Goal: Task Accomplishment & Management: Complete application form

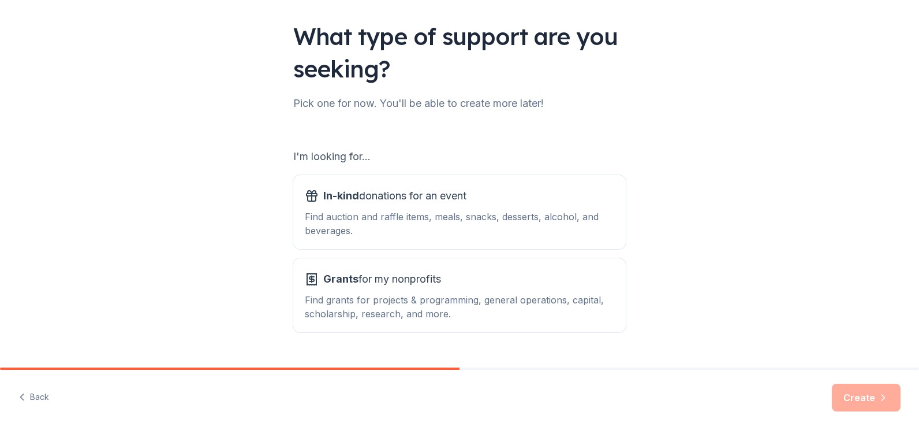
scroll to position [99, 0]
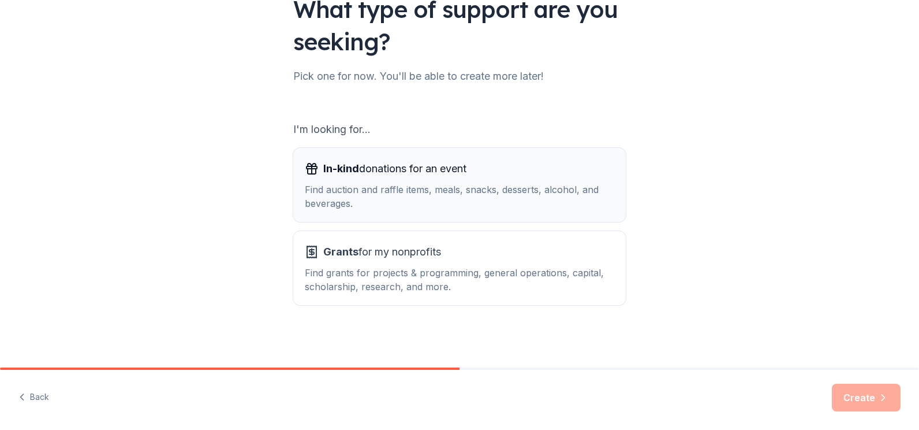
click at [436, 184] on div "Find auction and raffle items, meals, snacks, desserts, alcohol, and beverages." at bounding box center [460, 196] width 310 height 28
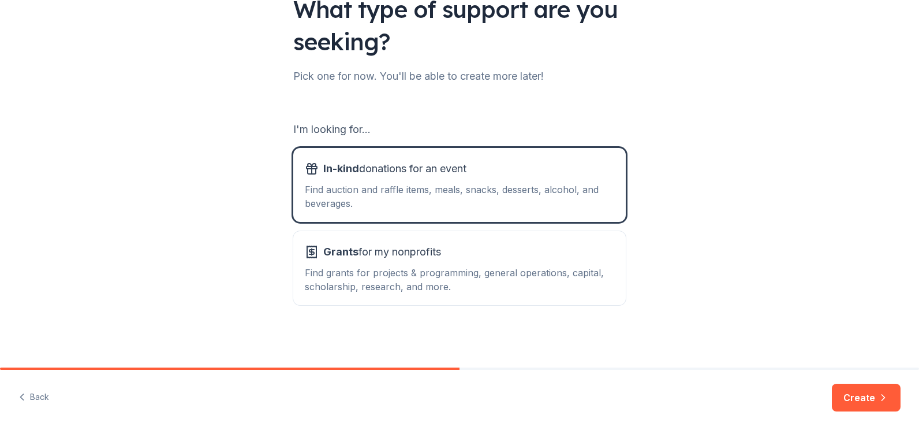
drag, startPoint x: 865, startPoint y: 401, endPoint x: 855, endPoint y: 393, distance: 13.2
click at [864, 401] on button "Create" at bounding box center [866, 397] width 69 height 28
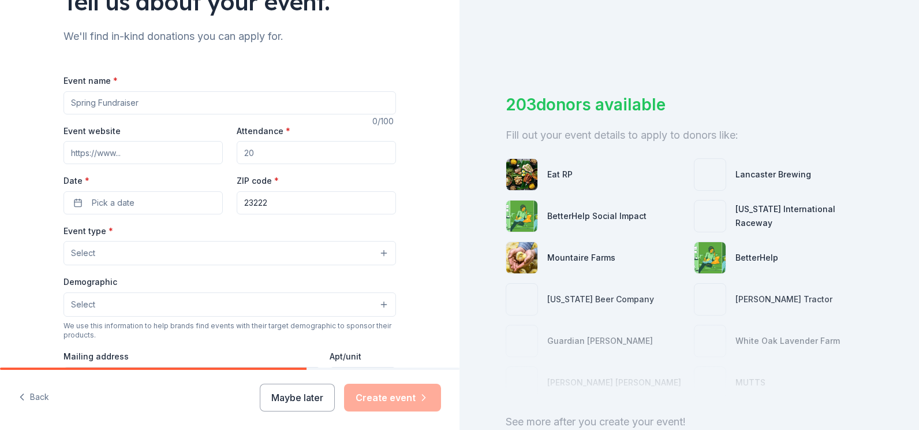
scroll to position [115, 0]
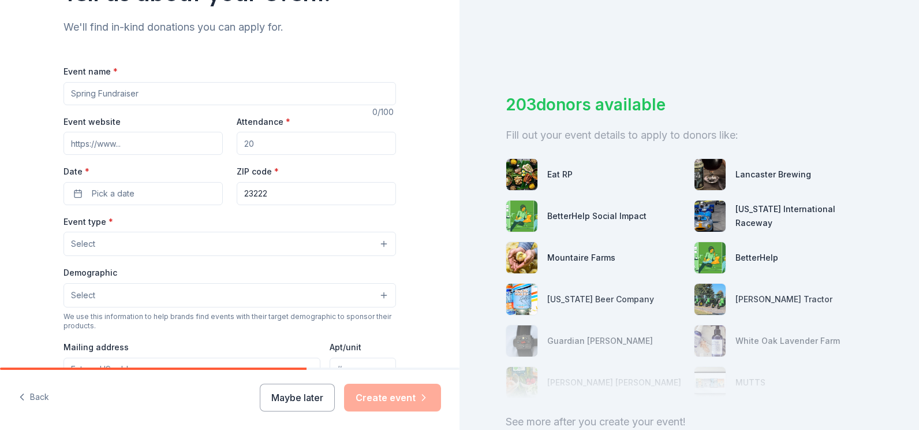
click at [138, 94] on input "Event name *" at bounding box center [230, 93] width 333 height 23
drag, startPoint x: 139, startPoint y: 92, endPoint x: 31, endPoint y: 79, distance: 108.3
click at [31, 79] on div "Tell us about your event. We'll find in-kind donations you can apply for. Event…" at bounding box center [230, 269] width 460 height 769
type input "Garden Party and Silent Auction"
click at [158, 150] on input "Event website" at bounding box center [143, 143] width 159 height 23
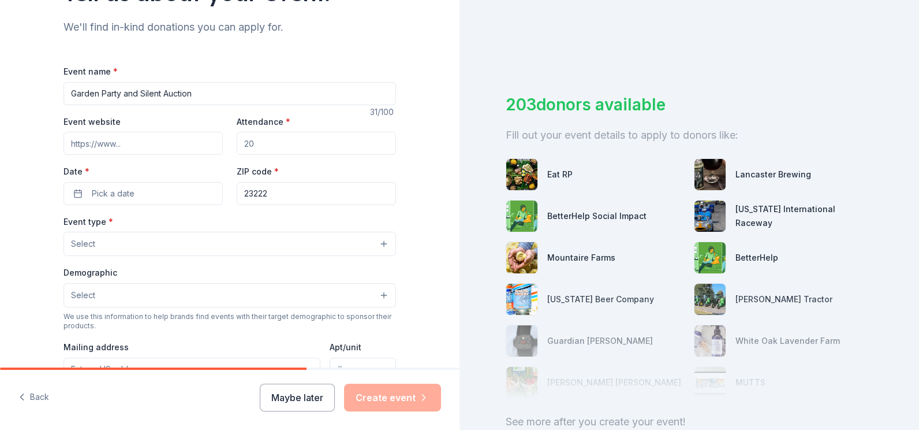
type input "w"
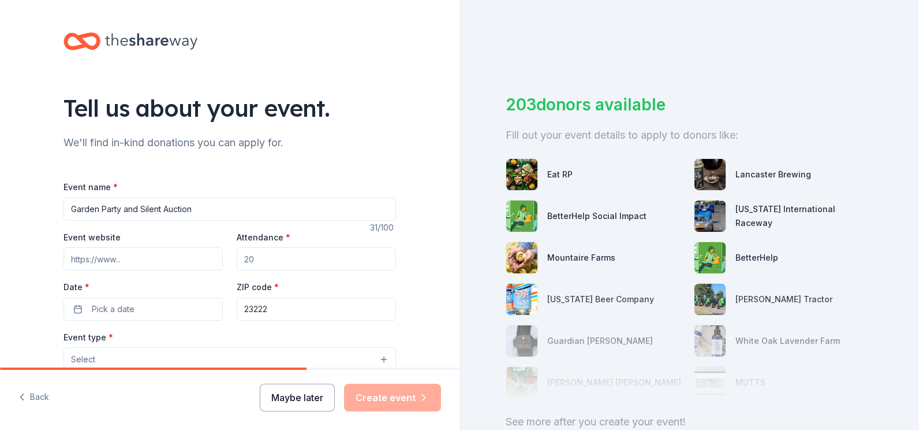
click at [300, 394] on button "Maybe later" at bounding box center [297, 397] width 75 height 28
click at [308, 394] on button "Maybe later" at bounding box center [297, 397] width 75 height 28
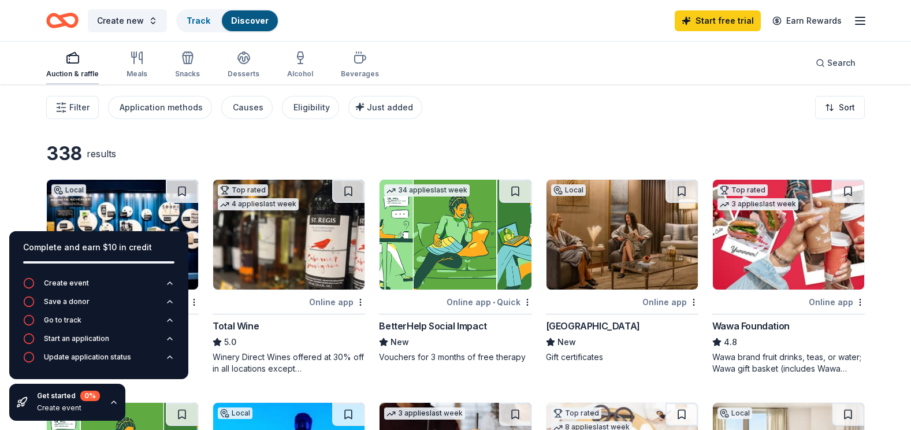
click at [83, 61] on div "button" at bounding box center [72, 58] width 53 height 14
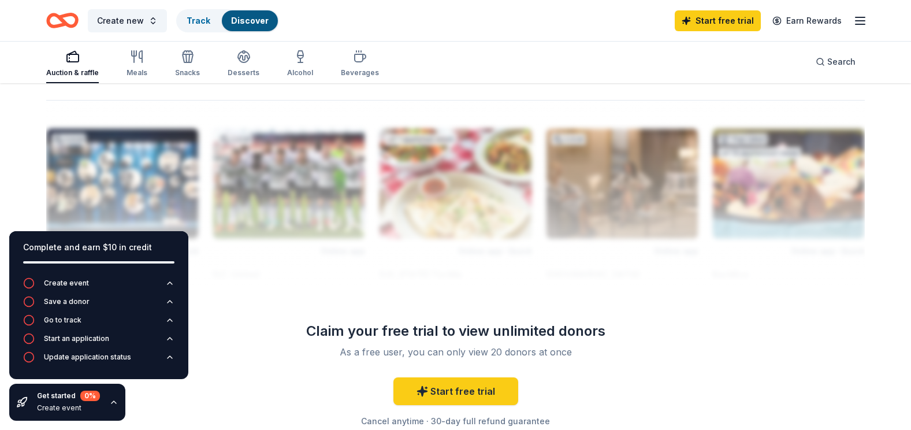
scroll to position [1039, 0]
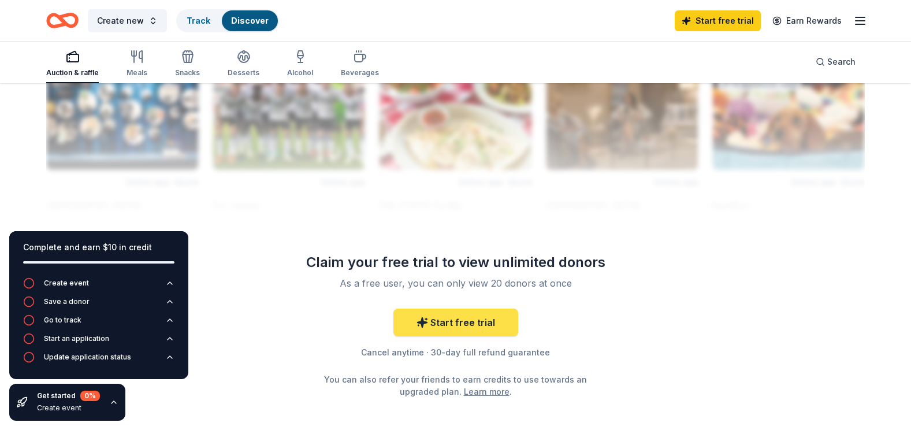
click at [468, 321] on link "Start free trial" at bounding box center [455, 322] width 125 height 28
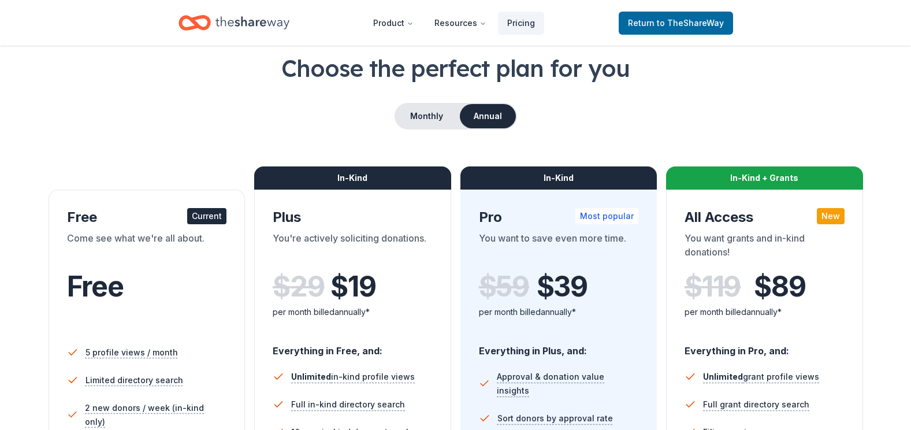
scroll to position [58, 0]
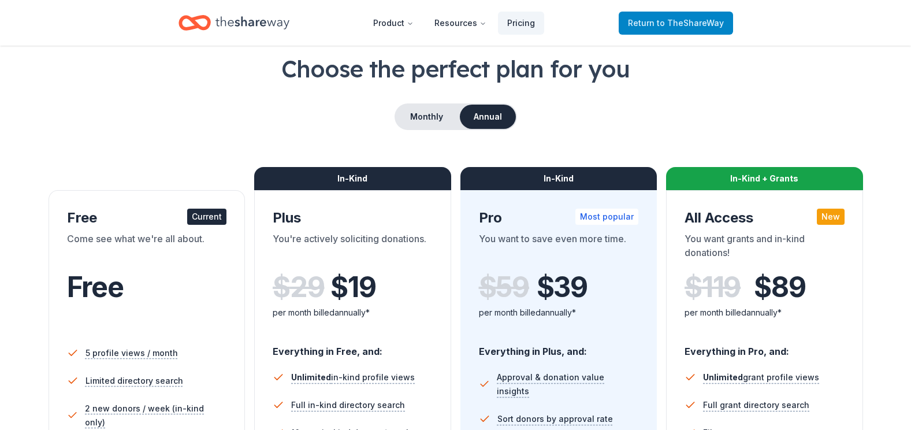
click at [694, 24] on span "to TheShareWay" at bounding box center [690, 23] width 67 height 10
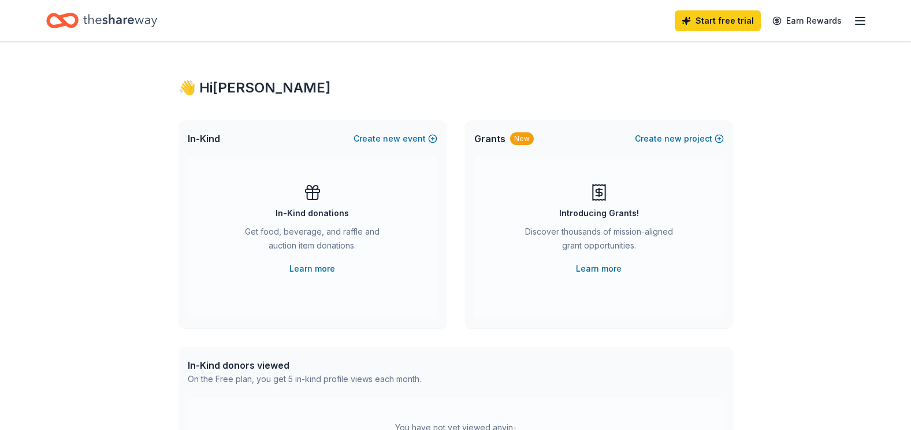
click at [319, 209] on div "In-Kind donations" at bounding box center [311, 213] width 73 height 14
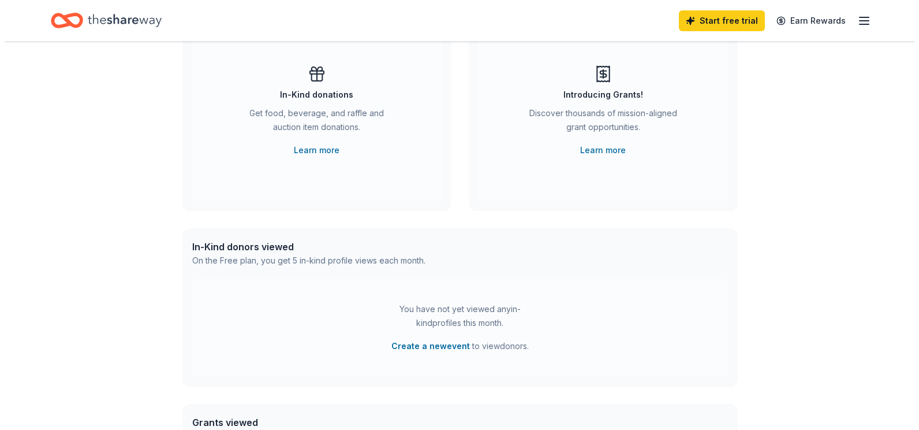
scroll to position [115, 0]
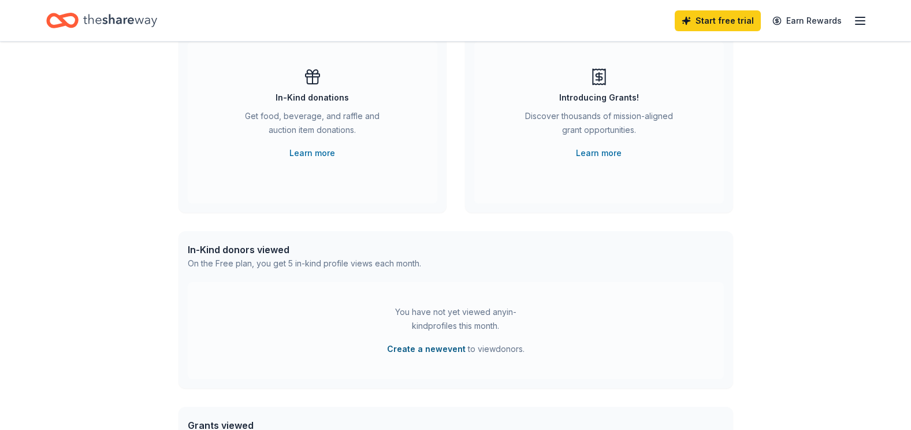
click at [409, 346] on button "Create a new event" at bounding box center [426, 349] width 79 height 14
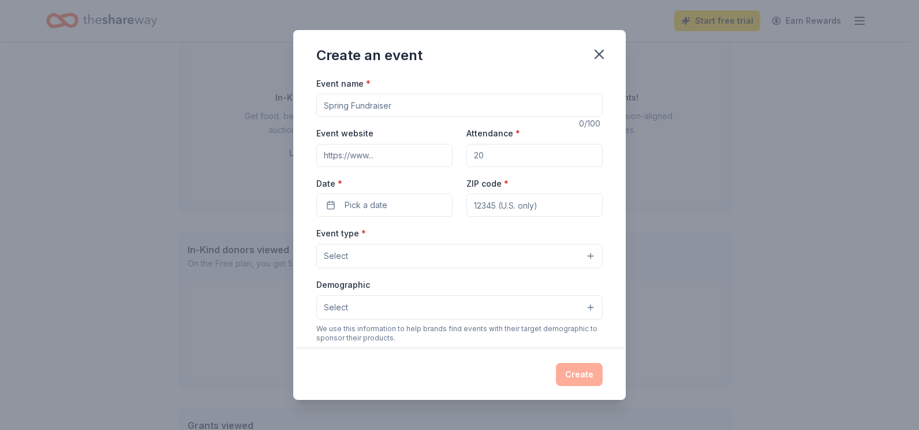
click at [416, 107] on input "Event name *" at bounding box center [459, 105] width 286 height 23
type input "Membership Drive"
click at [492, 154] on input "Attendance *" at bounding box center [535, 155] width 136 height 23
click at [520, 258] on button "Select" at bounding box center [459, 256] width 286 height 24
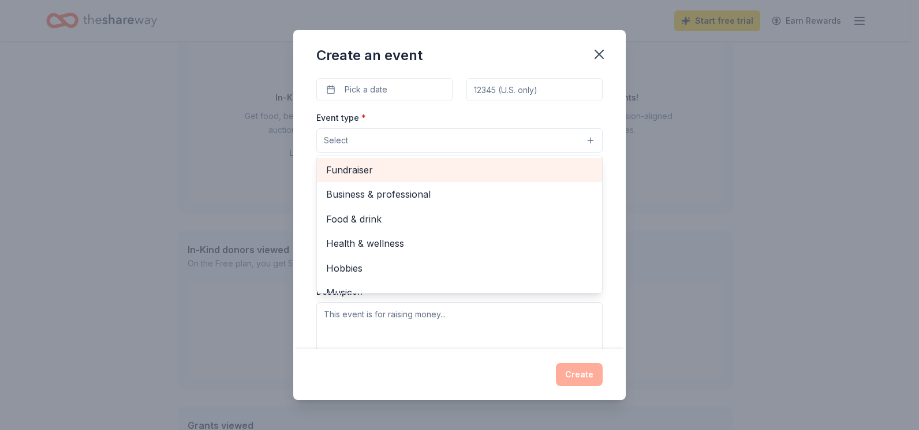
click at [478, 167] on span "Fundraiser" at bounding box center [459, 169] width 267 height 15
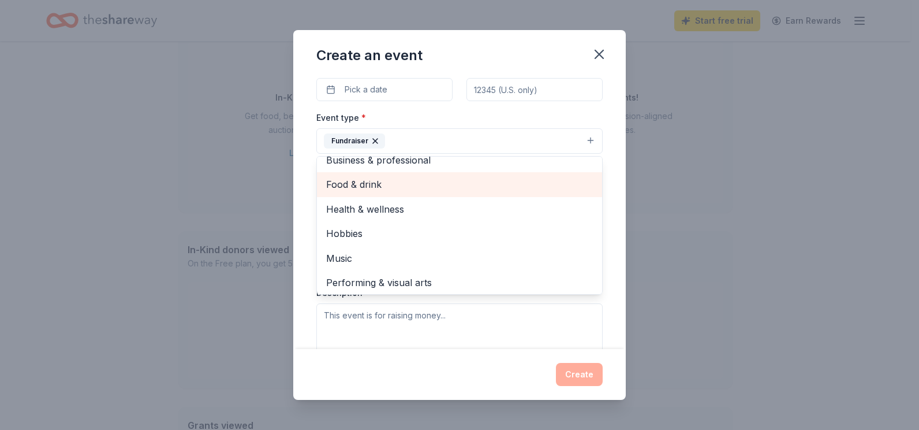
scroll to position [14, 0]
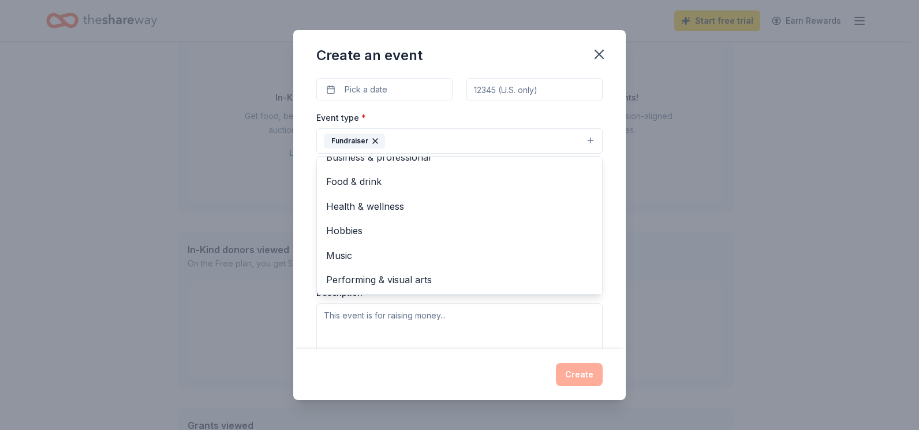
click at [371, 93] on div "Event name * Membership Drive 17 /100 Event website Attendance * Date * Pick a …" at bounding box center [459, 228] width 286 height 535
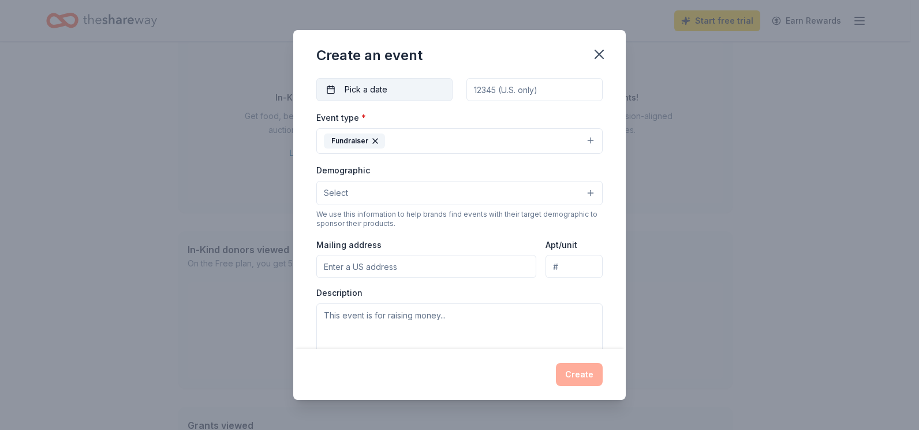
click at [371, 86] on span "Pick a date" at bounding box center [366, 90] width 43 height 14
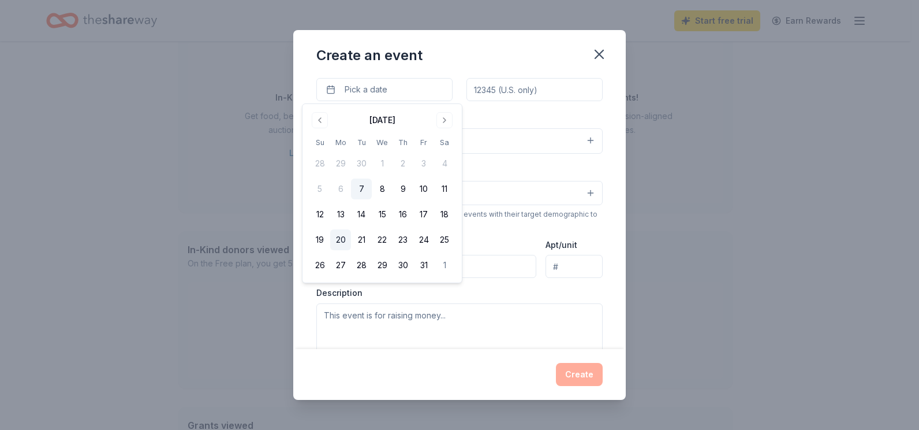
click at [341, 240] on button "20" at bounding box center [340, 239] width 21 height 21
click at [493, 91] on input "ZIP code *" at bounding box center [535, 89] width 136 height 23
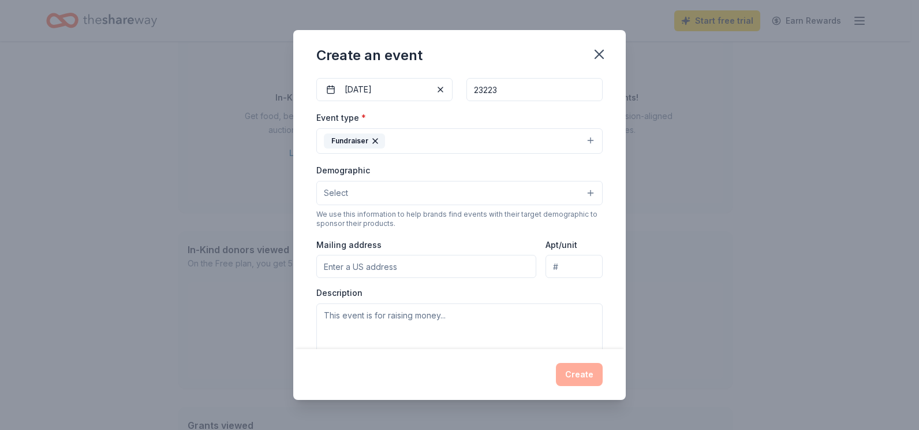
type input "23223"
click at [512, 198] on button "Select" at bounding box center [459, 193] width 286 height 24
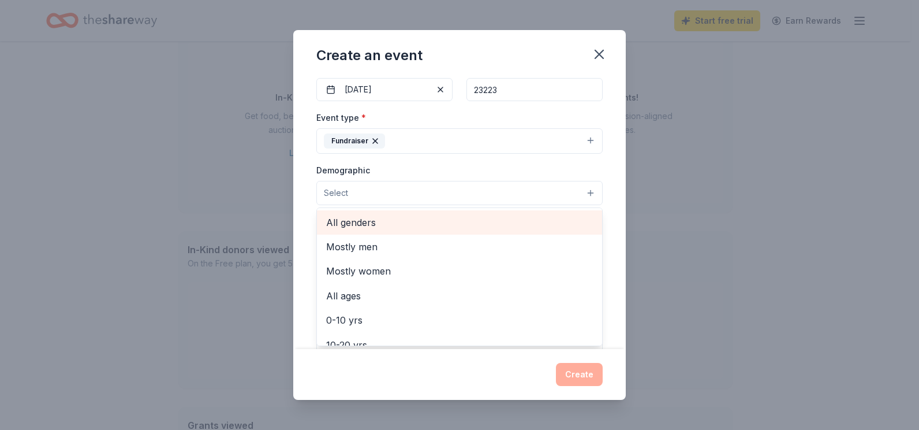
click at [441, 219] on span "All genders" at bounding box center [459, 222] width 267 height 15
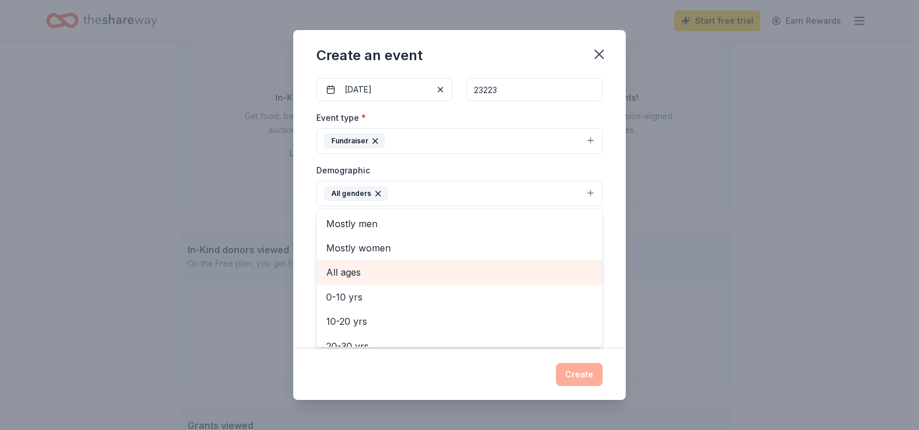
click at [411, 269] on span "All ages" at bounding box center [459, 271] width 267 height 15
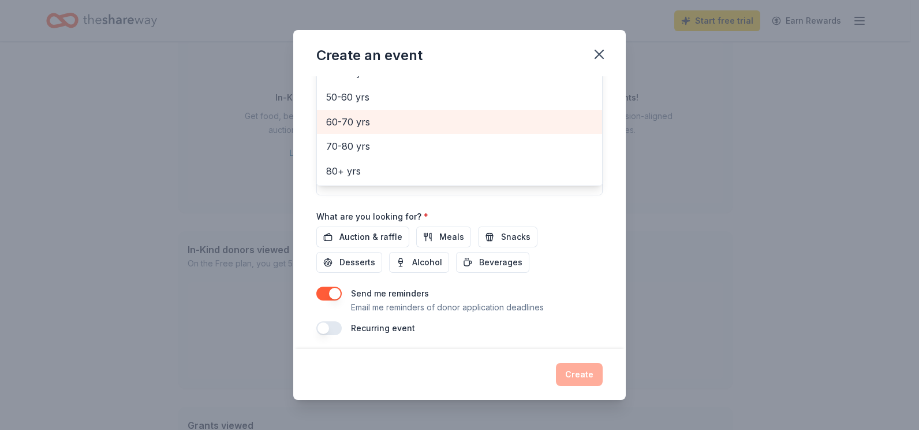
scroll to position [281, 0]
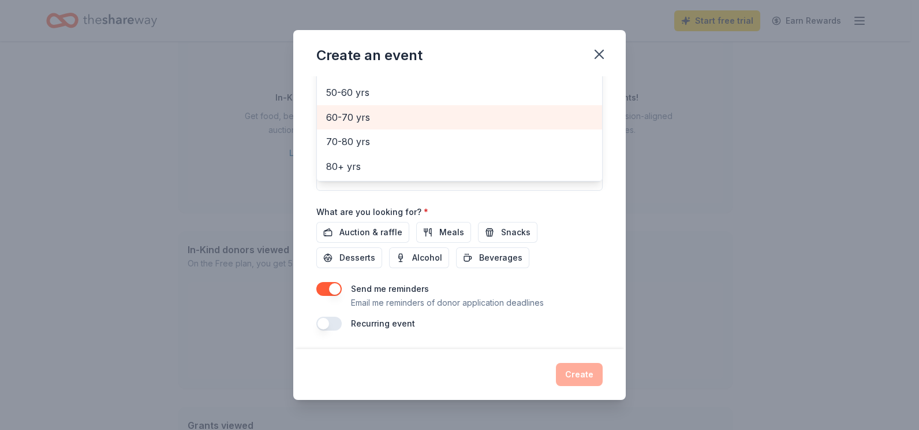
click at [327, 322] on div "Event name * Membership Drive 17 /100 Event website Attendance * Date * 10/20/2…" at bounding box center [459, 63] width 286 height 536
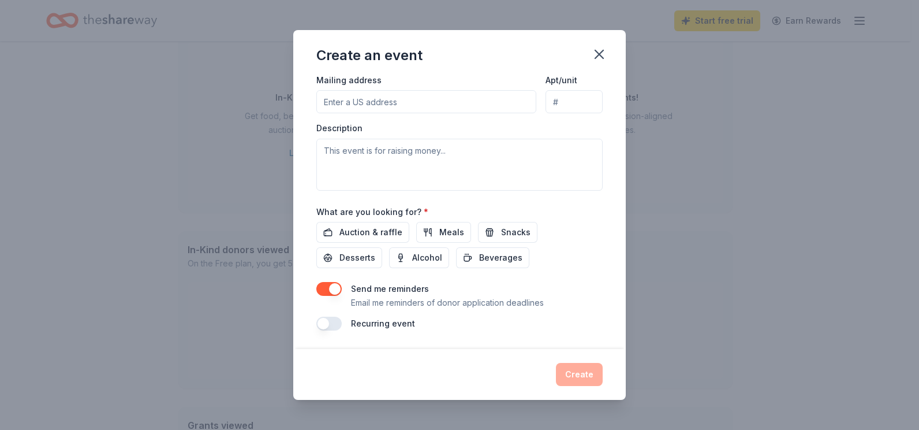
scroll to position [96, 0]
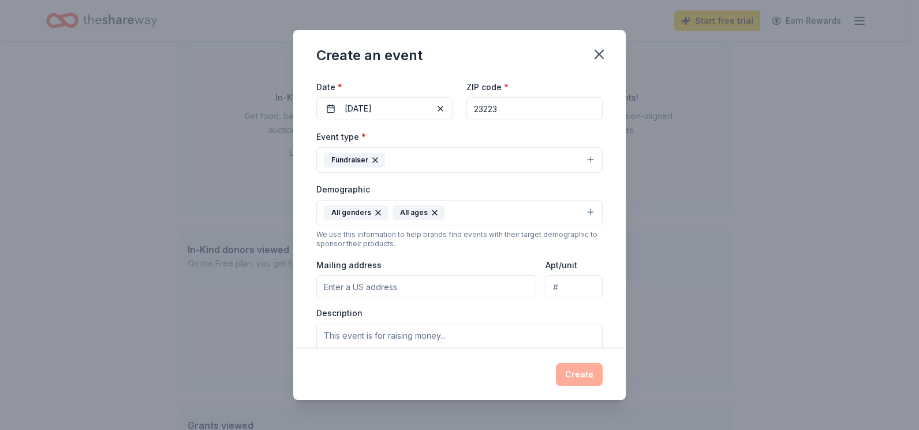
click at [419, 281] on input "Mailing address" at bounding box center [426, 286] width 220 height 23
type input "4112 Elmswell Drive, Richmond, VA, 23223"
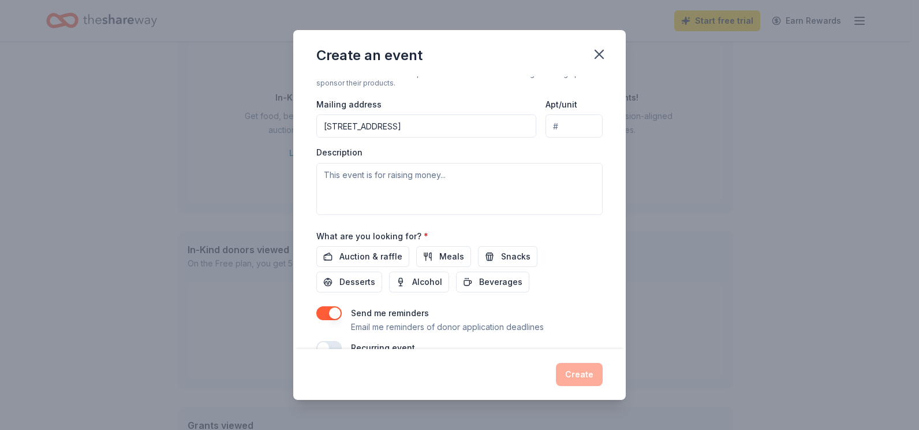
scroll to position [281, 0]
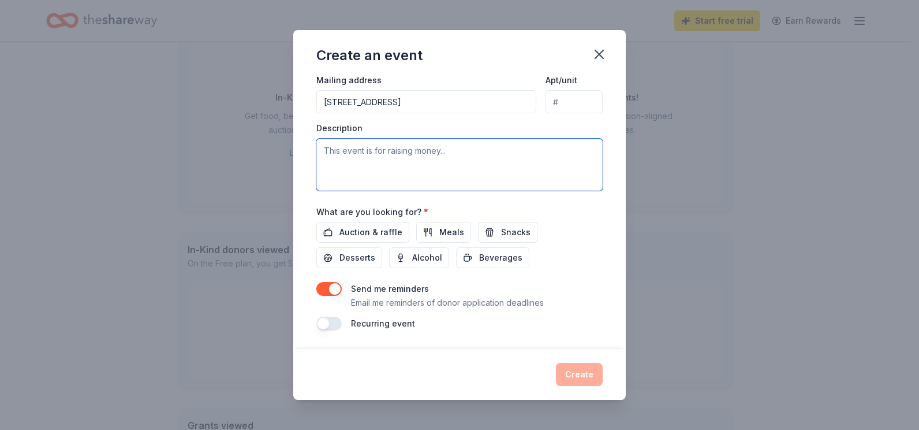
click at [374, 153] on textarea at bounding box center [459, 165] width 286 height 52
type textarea "M"
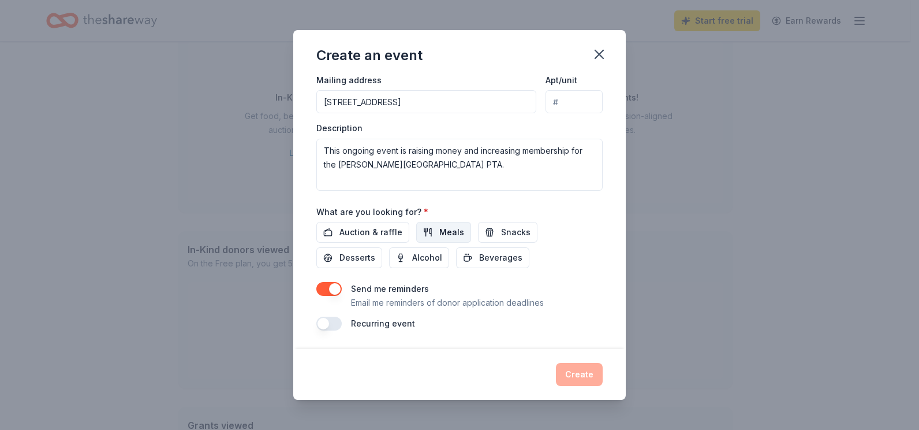
click at [443, 229] on span "Meals" at bounding box center [451, 232] width 25 height 14
click at [511, 228] on span "Snacks" at bounding box center [515, 232] width 29 height 14
click at [338, 253] on button "Desserts" at bounding box center [349, 257] width 66 height 21
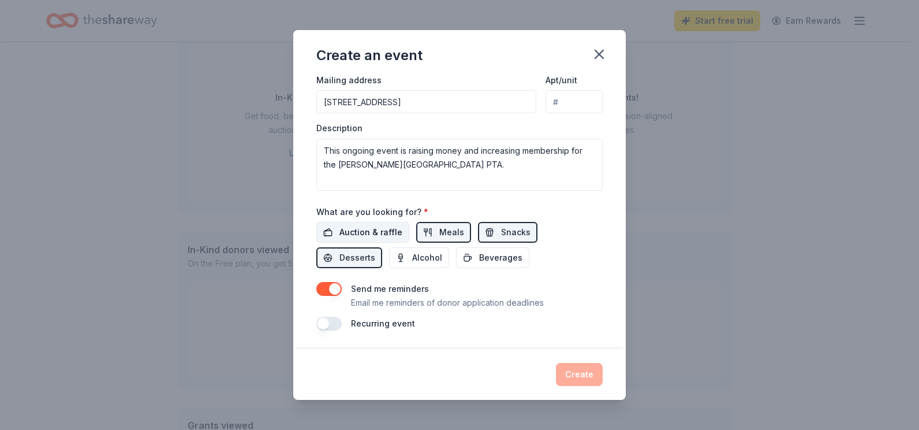
click at [375, 233] on span "Auction & raffle" at bounding box center [371, 232] width 63 height 14
click at [327, 326] on button "button" at bounding box center [328, 323] width 25 height 14
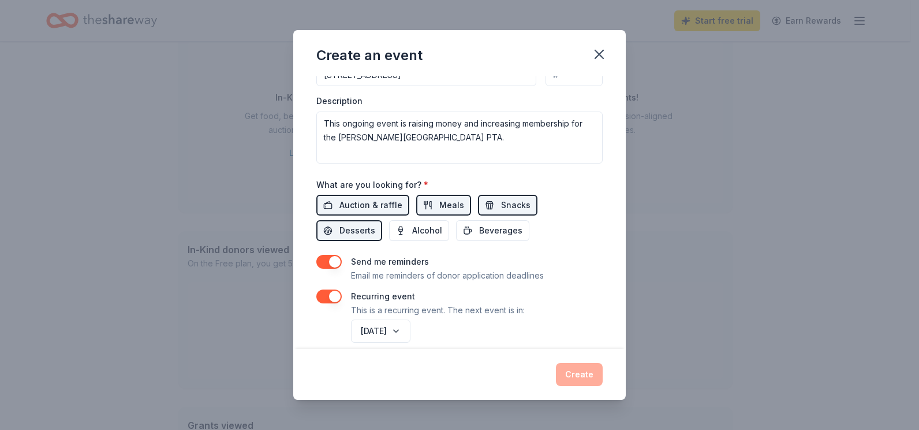
scroll to position [323, 0]
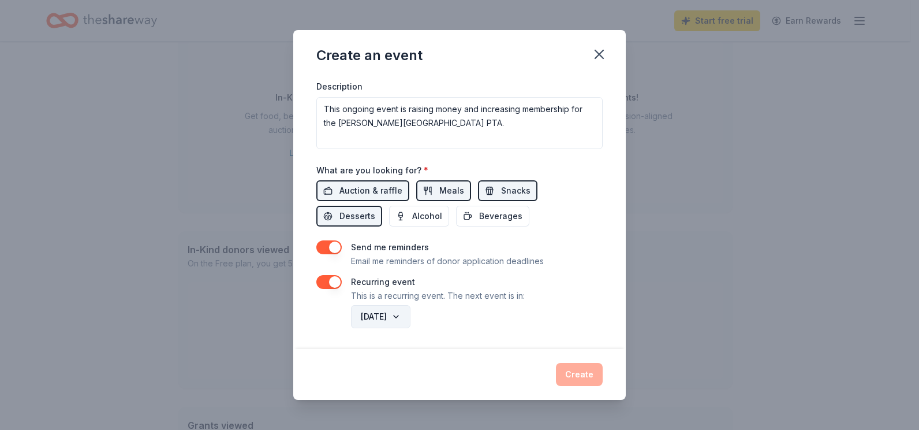
click at [411, 315] on button "October 2026" at bounding box center [380, 316] width 59 height 23
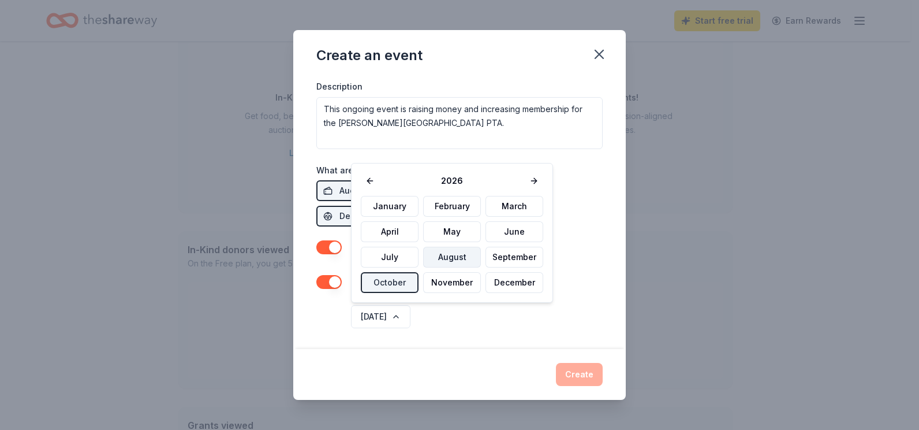
click at [440, 262] on button "August" at bounding box center [452, 257] width 58 height 21
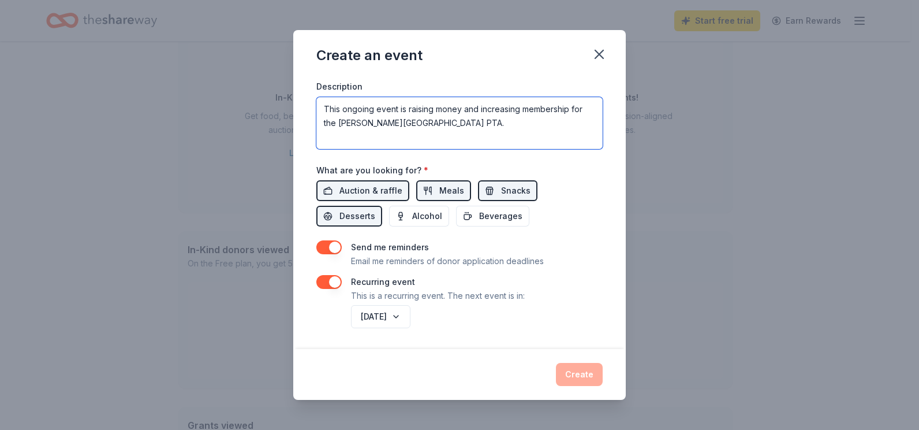
click at [498, 125] on textarea "This ongoing event is raising money and increasing membership for the Harold M …" at bounding box center [459, 123] width 286 height 52
type textarea "This ongoing event is raising money and increasing membership for the Harold M …"
click at [489, 332] on div "Event name * Membership Drive 17 /100 Event website Attendance * Date * 10/20/2…" at bounding box center [459, 212] width 333 height 273
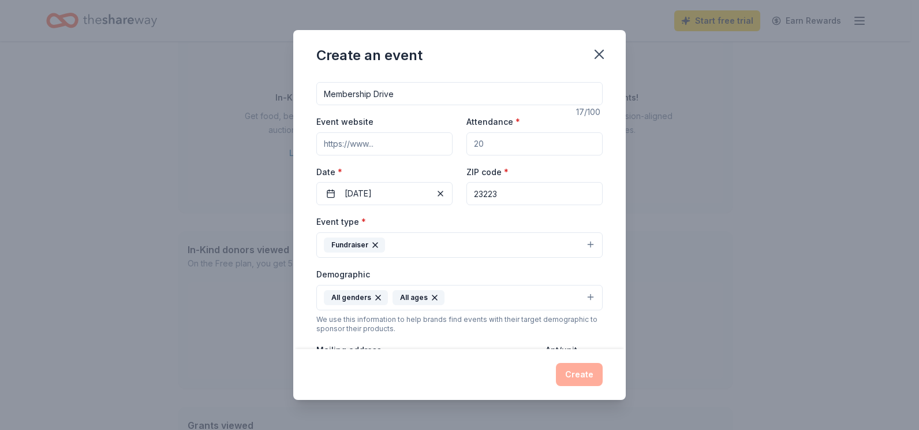
scroll to position [0, 0]
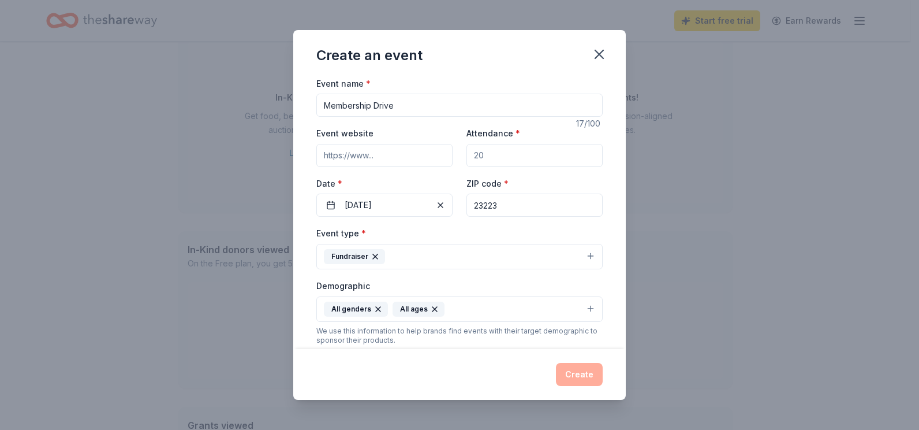
click at [486, 152] on input "Attendance *" at bounding box center [535, 155] width 136 height 23
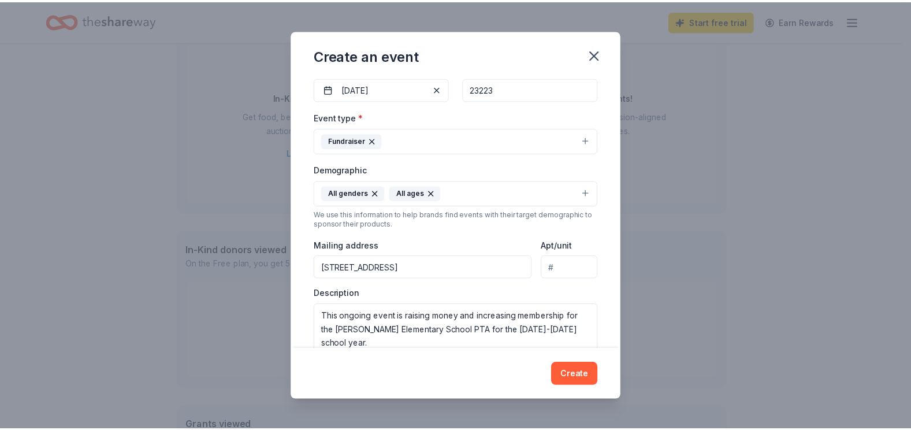
scroll to position [231, 0]
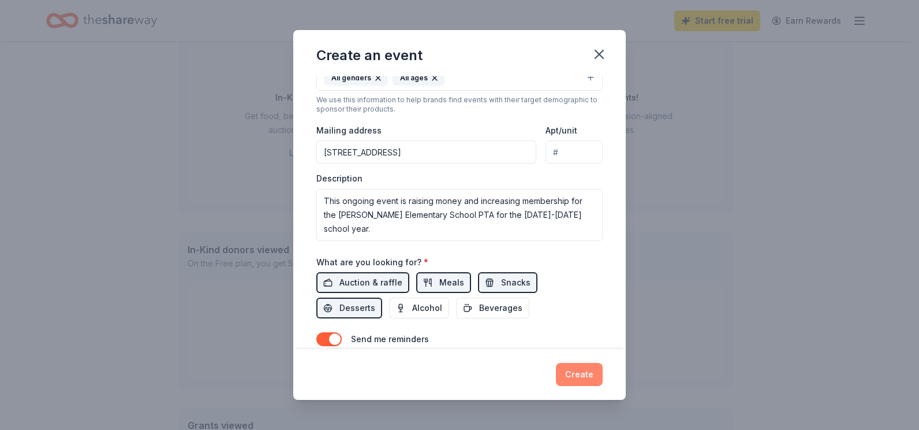
type input "200"
click at [565, 372] on button "Create" at bounding box center [579, 374] width 47 height 23
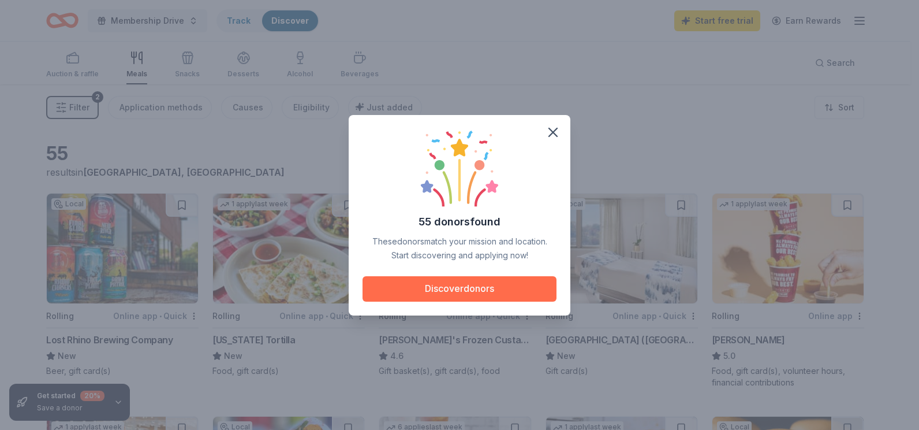
click at [464, 293] on button "Discover donors" at bounding box center [460, 288] width 194 height 25
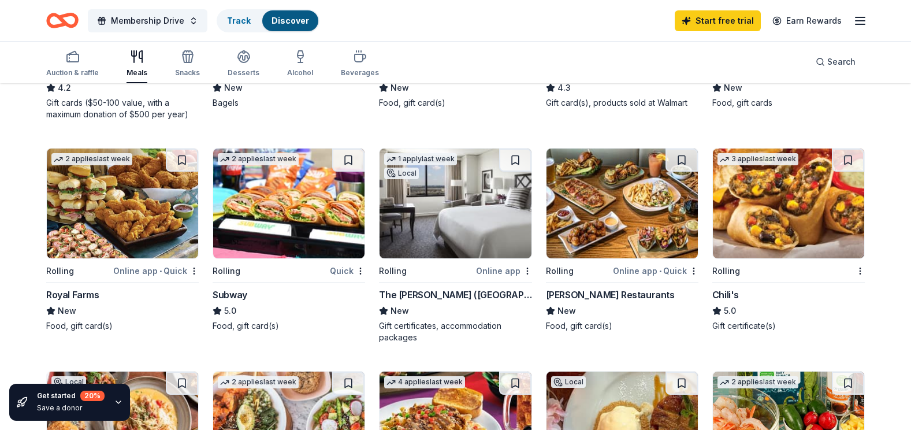
scroll to position [462, 0]
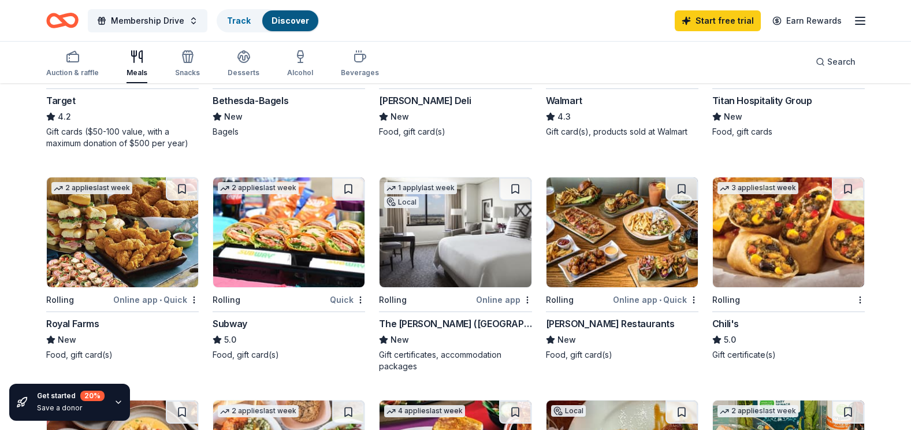
click at [321, 295] on div "Rolling" at bounding box center [270, 299] width 115 height 14
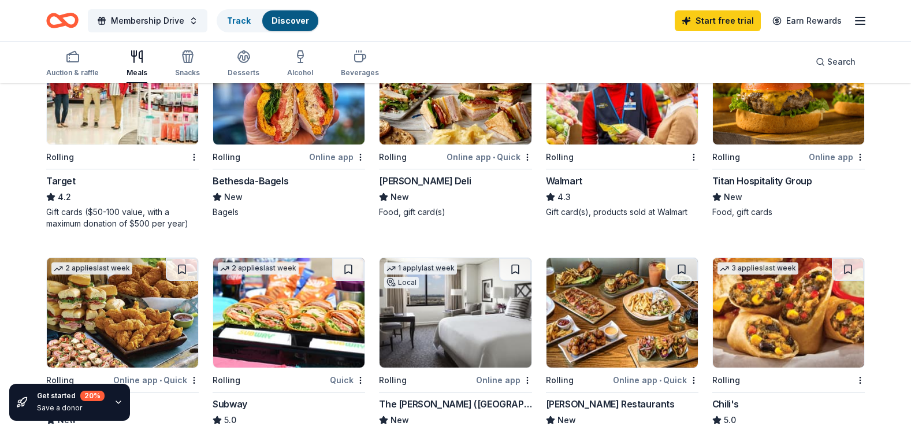
scroll to position [346, 0]
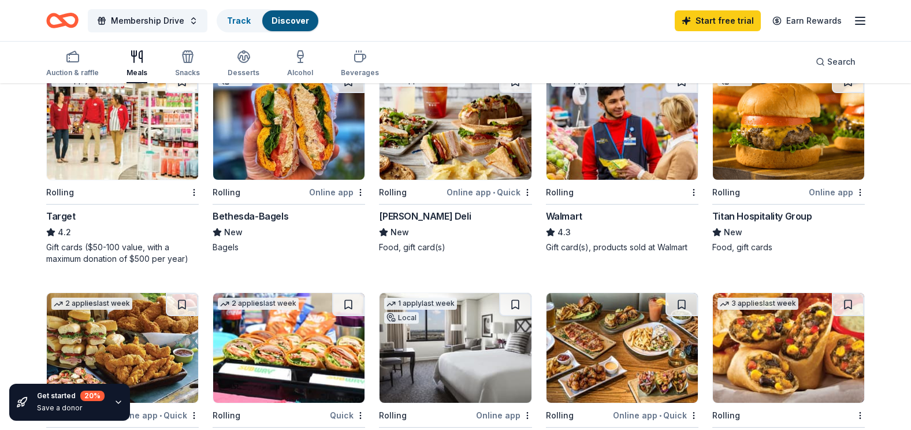
click at [414, 229] on div "New" at bounding box center [455, 232] width 152 height 14
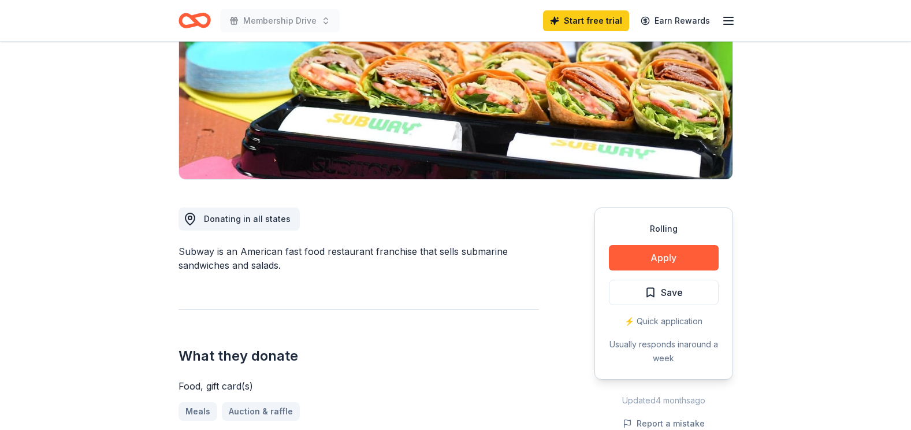
scroll to position [173, 0]
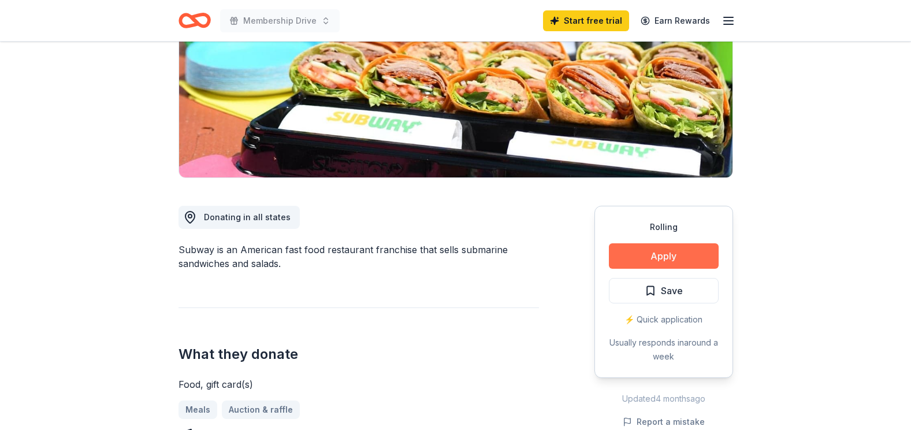
click at [654, 255] on button "Apply" at bounding box center [664, 255] width 110 height 25
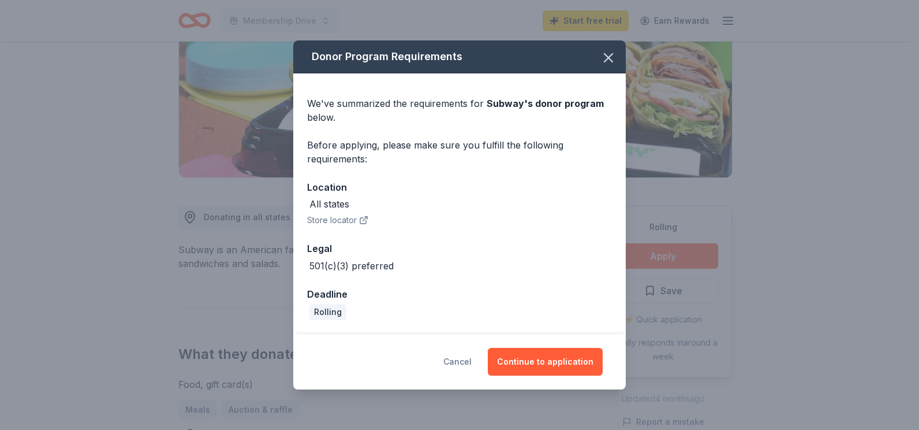
click at [464, 362] on button "Cancel" at bounding box center [458, 362] width 28 height 28
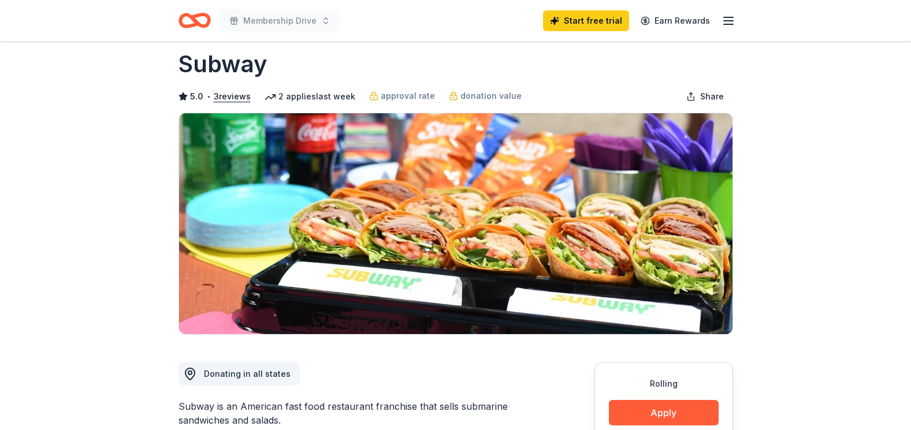
scroll to position [0, 0]
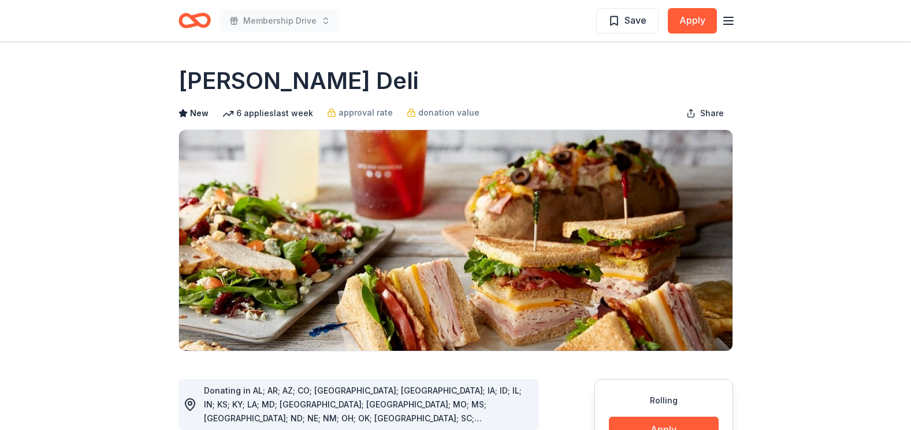
click at [726, 18] on icon "button" at bounding box center [728, 21] width 14 height 14
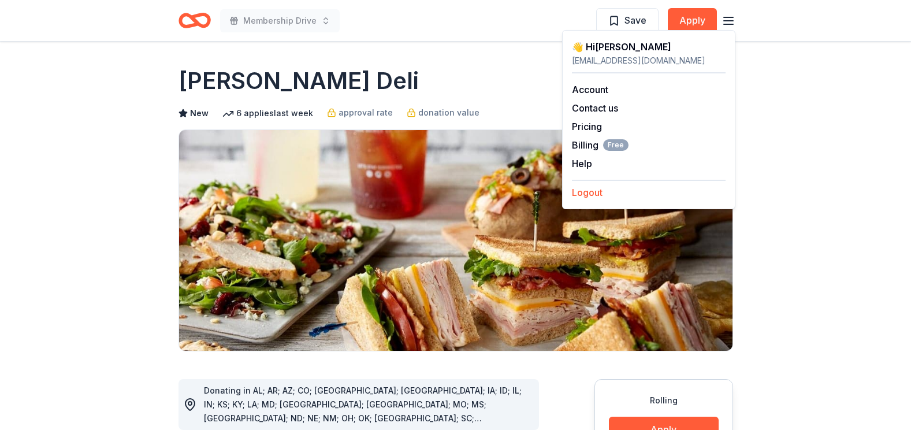
click at [574, 194] on button "Logout" at bounding box center [587, 192] width 31 height 14
